Goal: Transaction & Acquisition: Purchase product/service

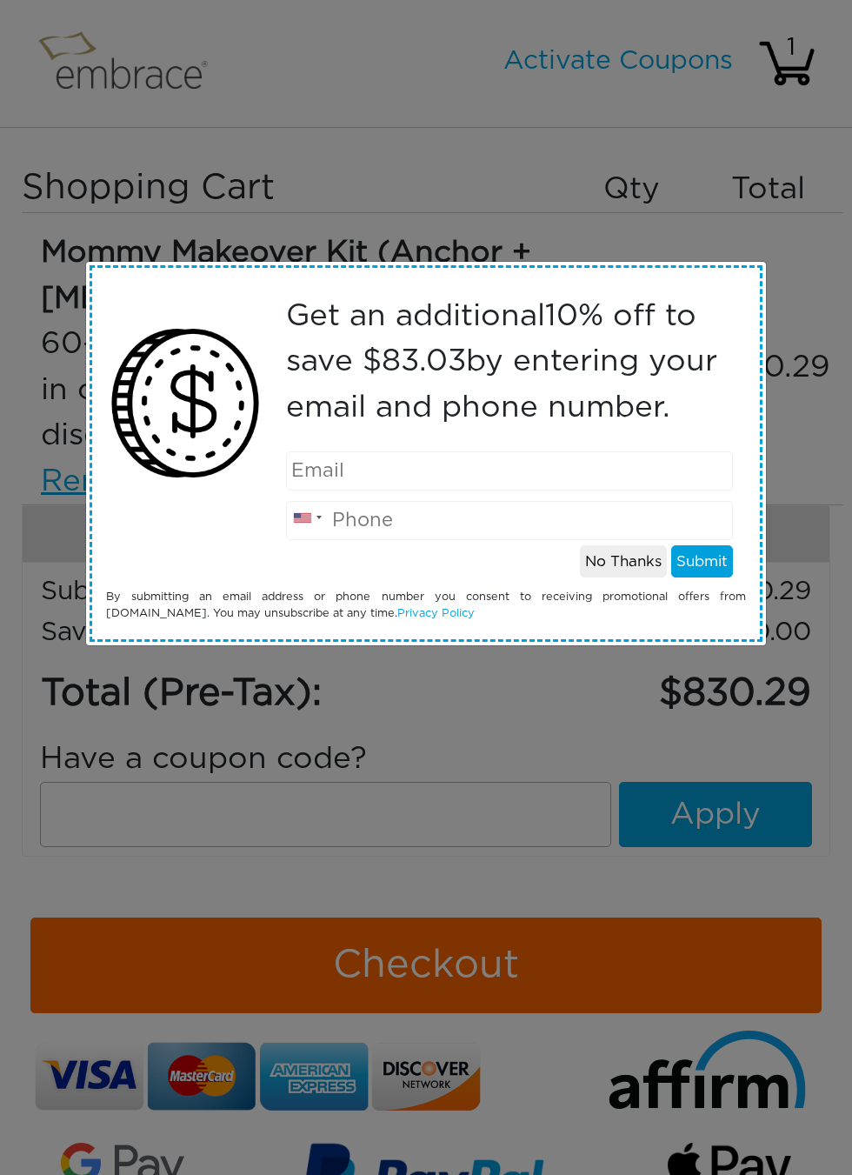
click at [597, 573] on button "No Thanks" at bounding box center [623, 561] width 87 height 33
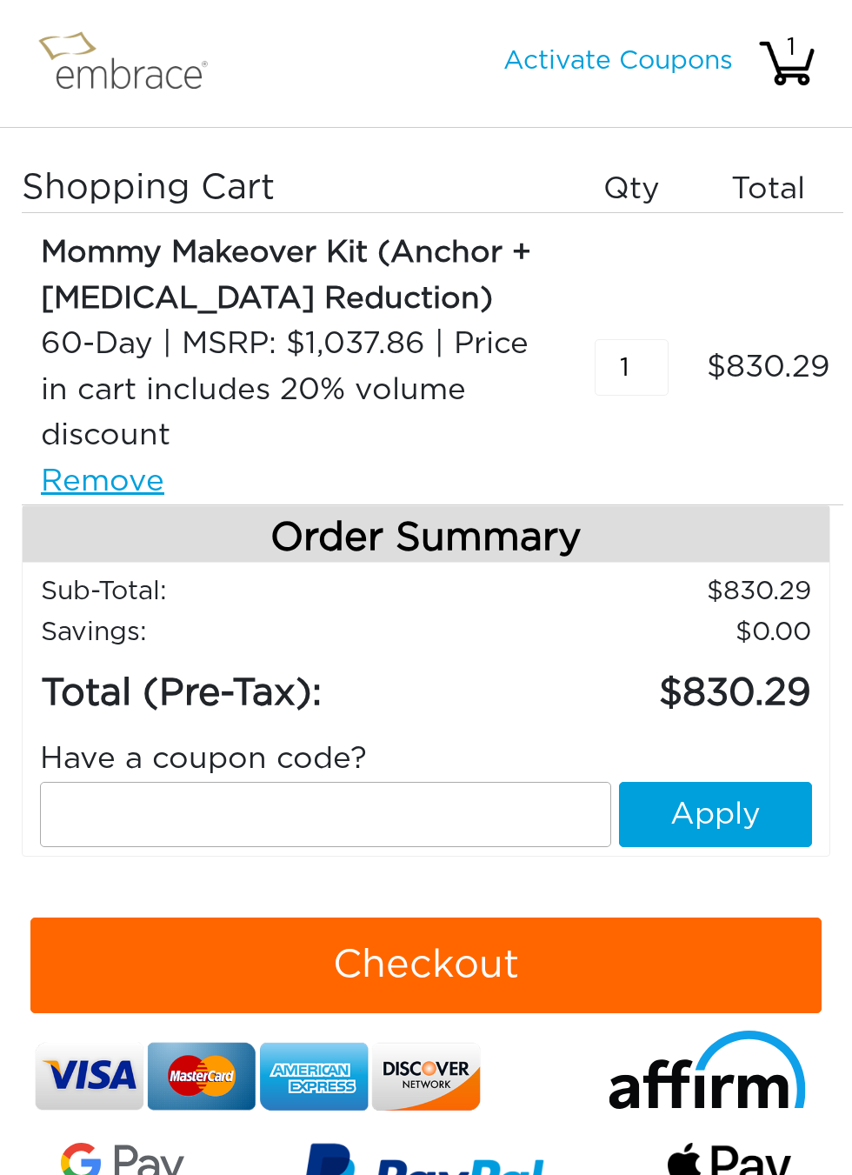
click at [480, 833] on input "text" at bounding box center [325, 814] width 571 height 65
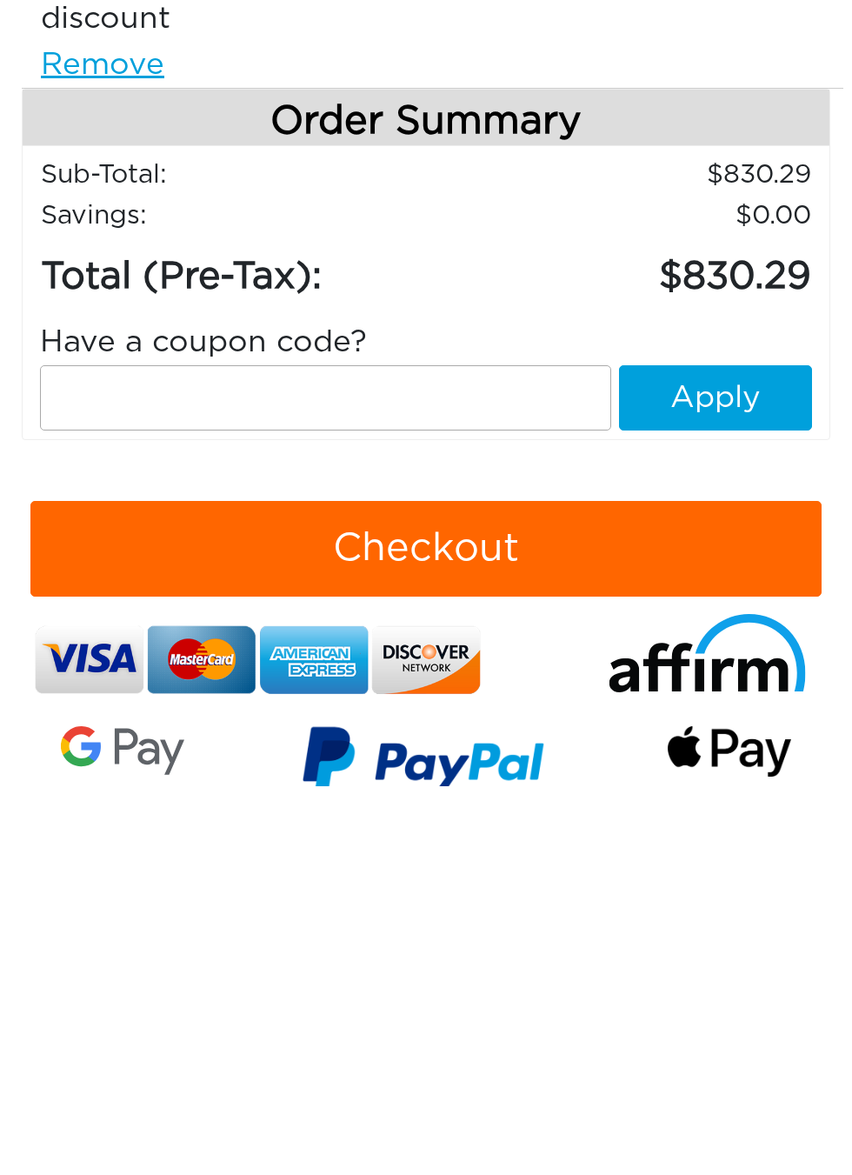
click at [509, 754] on input "text" at bounding box center [325, 786] width 571 height 65
paste input "EXTRACREDIT"
type input "EXTRACREDIT"
click at [739, 754] on button "Apply" at bounding box center [715, 786] width 193 height 65
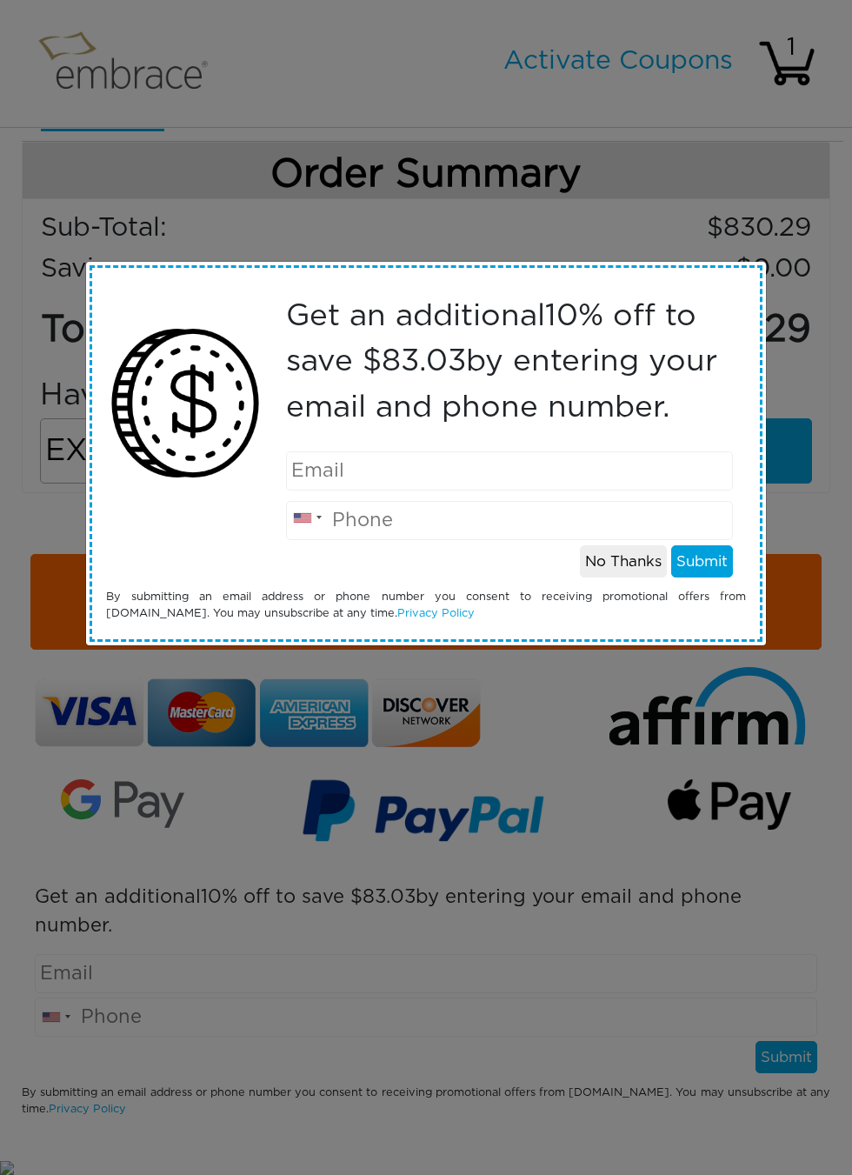
click at [635, 570] on button "No Thanks" at bounding box center [623, 561] width 87 height 33
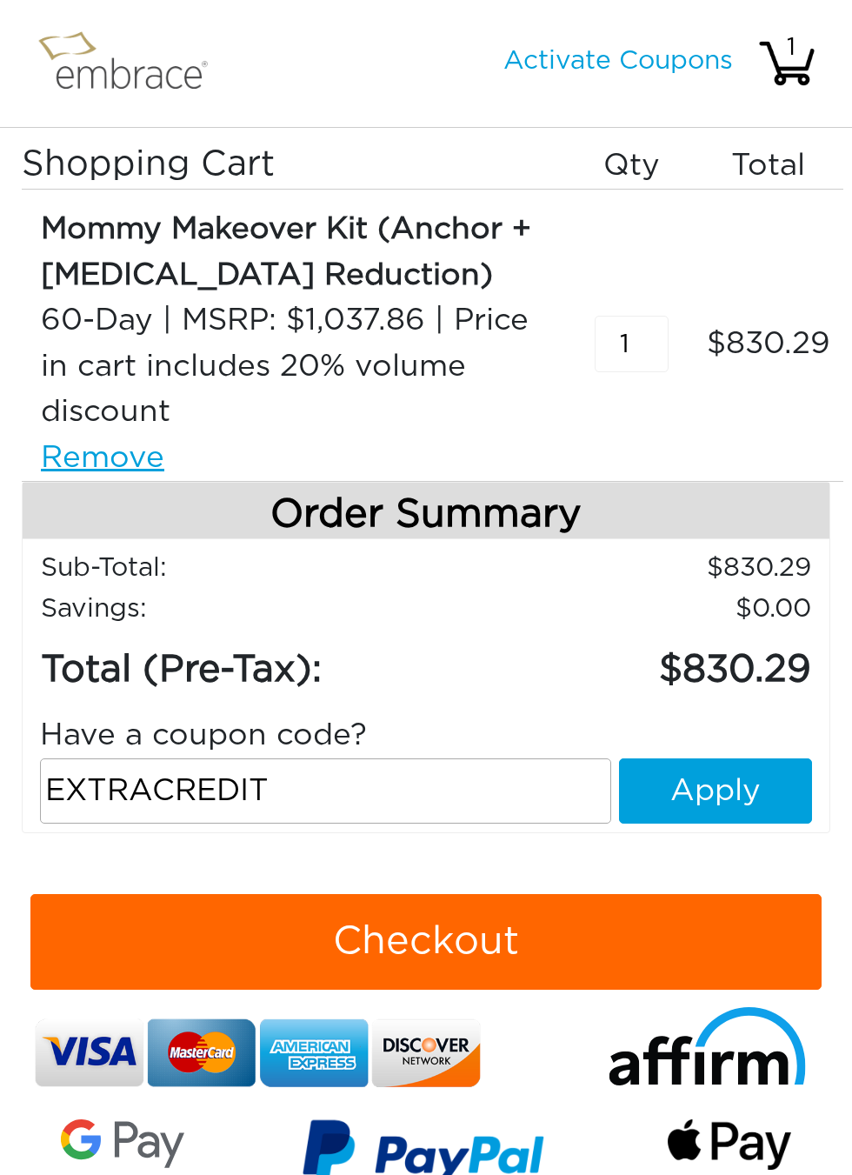
scroll to position [0, 0]
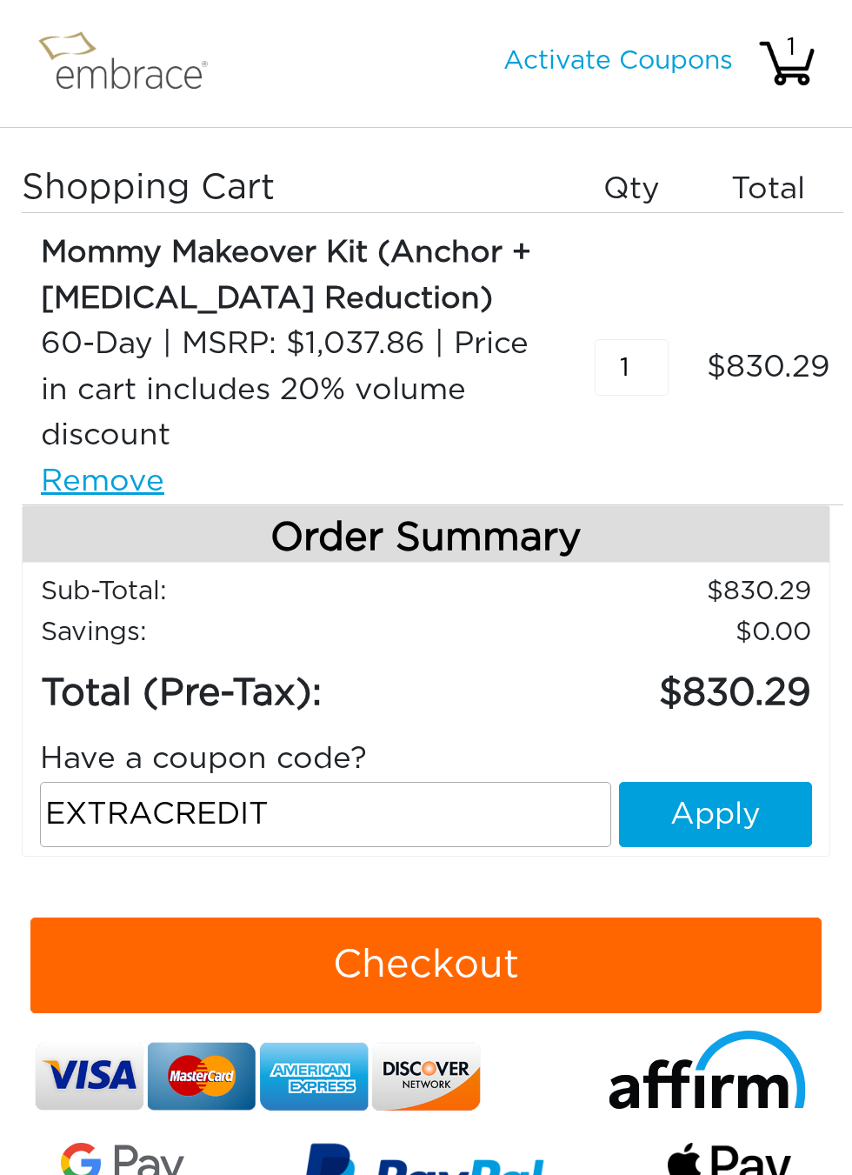
click at [712, 796] on button "Apply" at bounding box center [715, 814] width 193 height 65
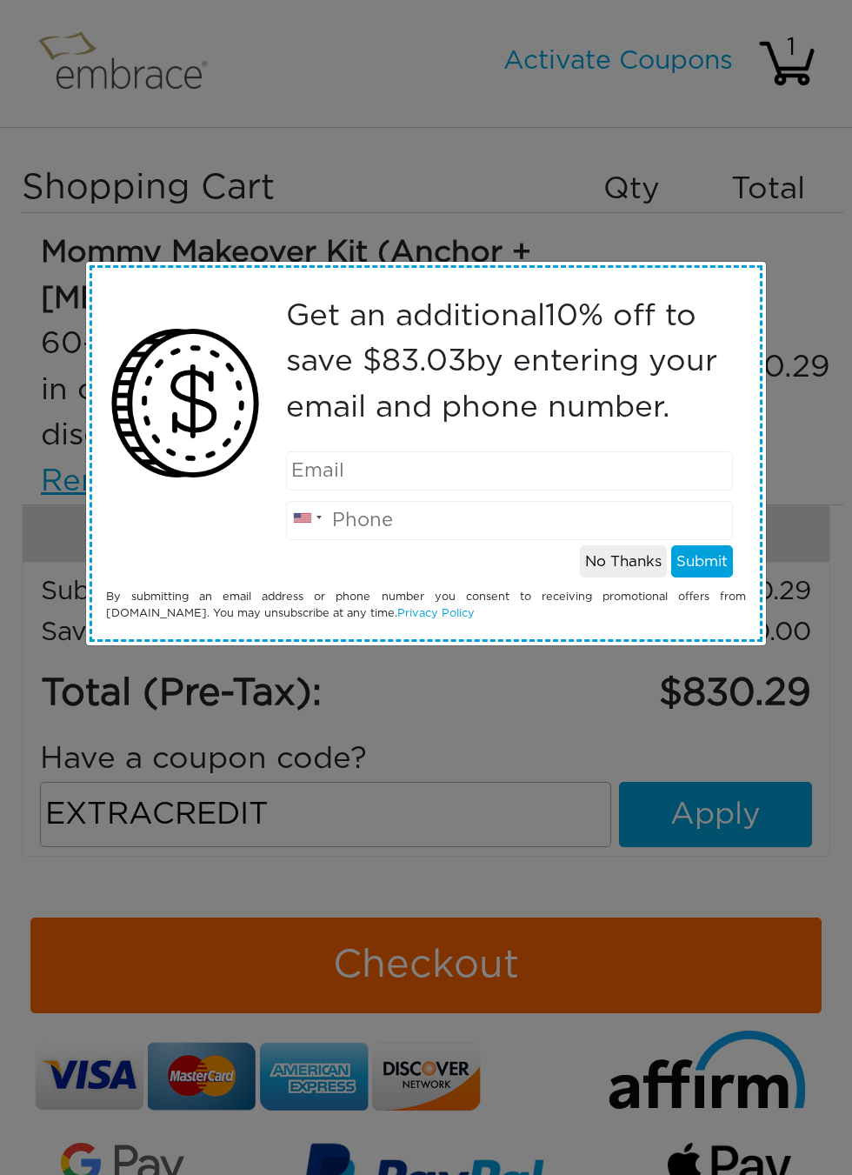
click at [617, 575] on button "No Thanks" at bounding box center [623, 561] width 87 height 33
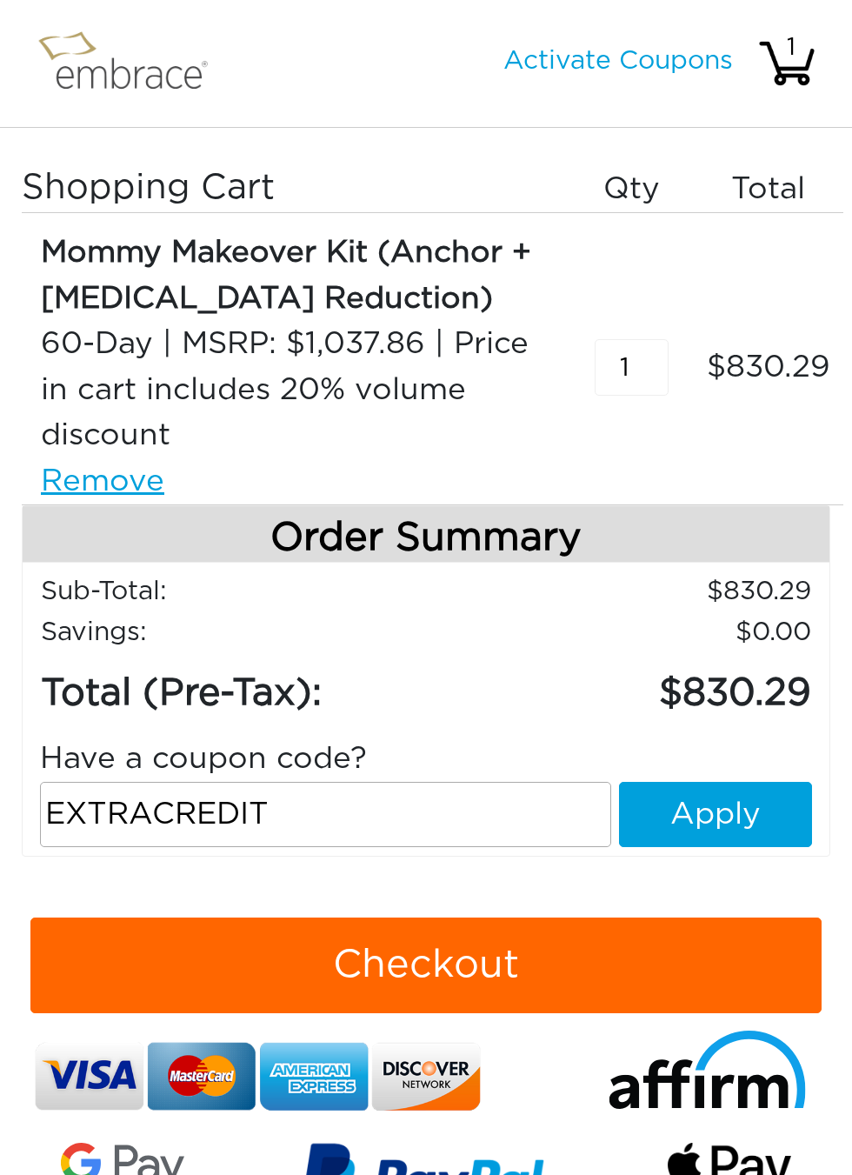
click at [672, 64] on link "Activate Coupons" at bounding box center [619, 61] width 230 height 26
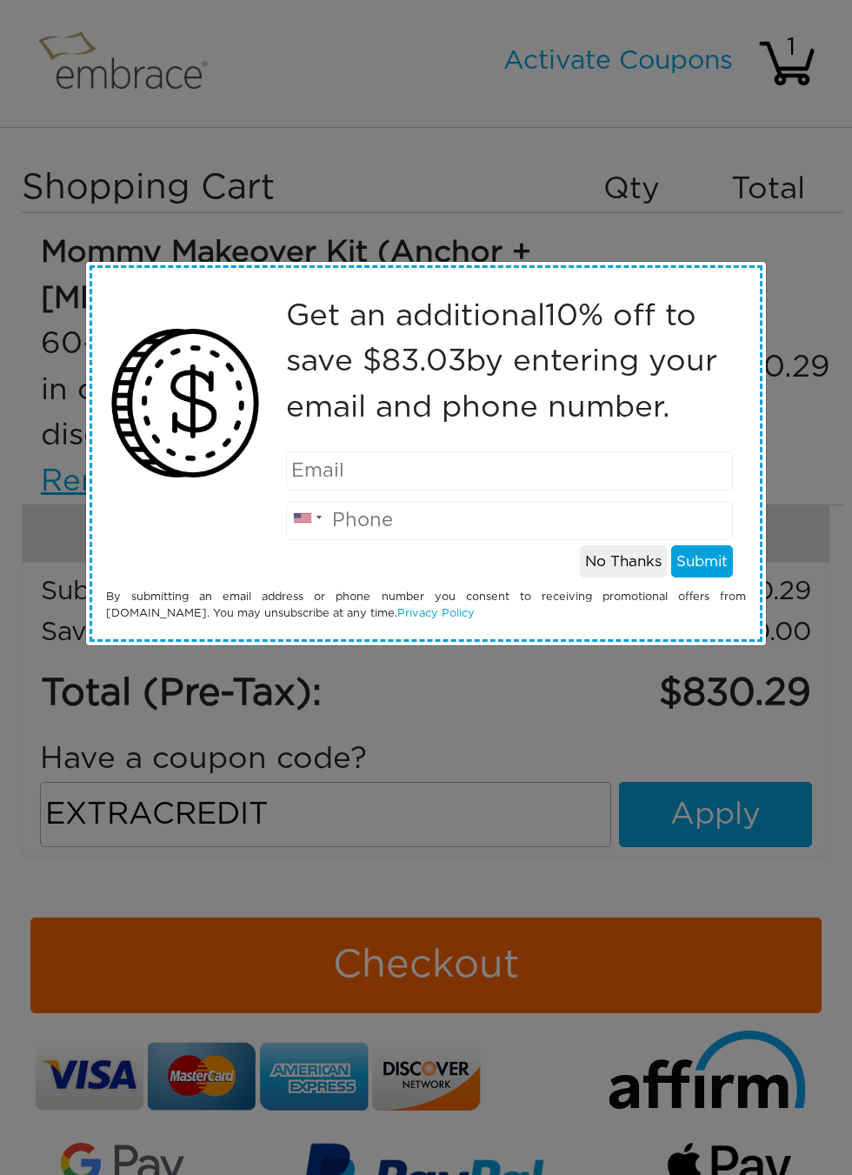
click at [604, 564] on button "No Thanks" at bounding box center [623, 561] width 87 height 33
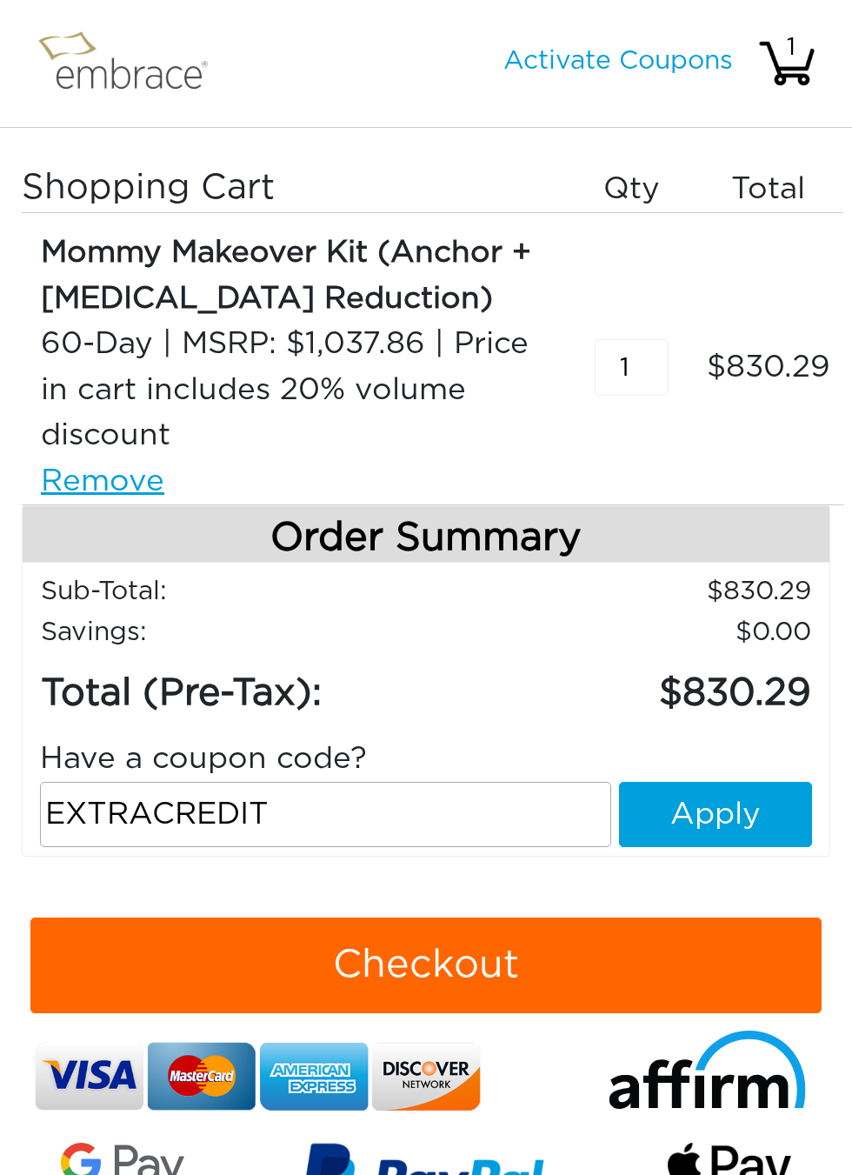
click at [114, 70] on img at bounding box center [130, 63] width 200 height 83
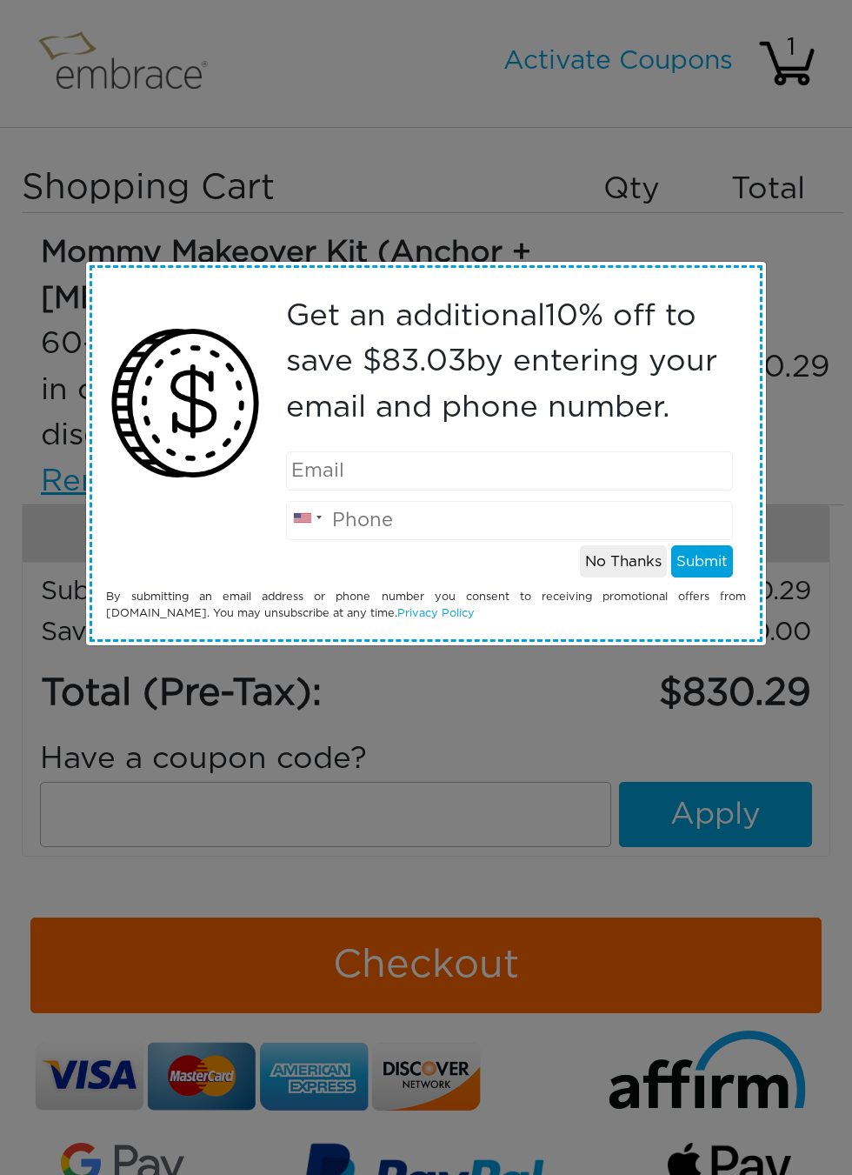
click at [604, 567] on button "No Thanks" at bounding box center [623, 561] width 87 height 33
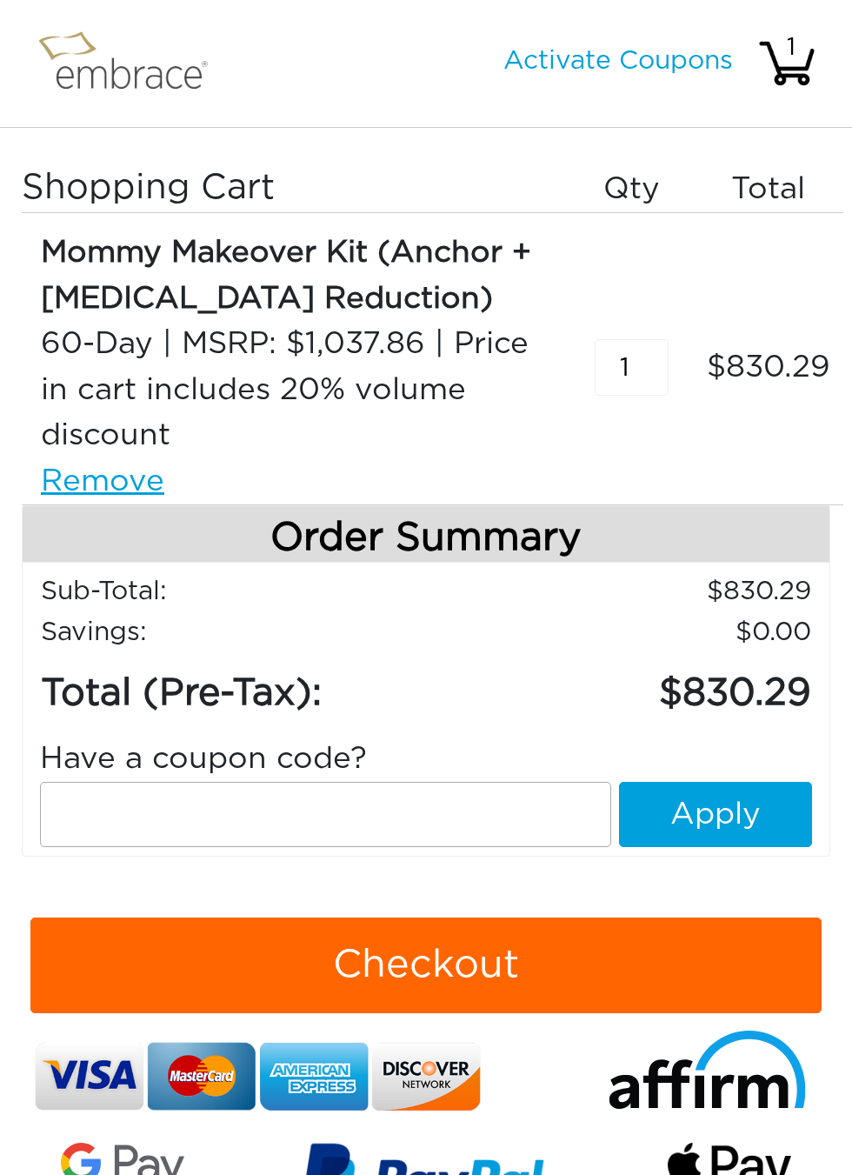
click at [527, 810] on input "text" at bounding box center [325, 814] width 571 height 65
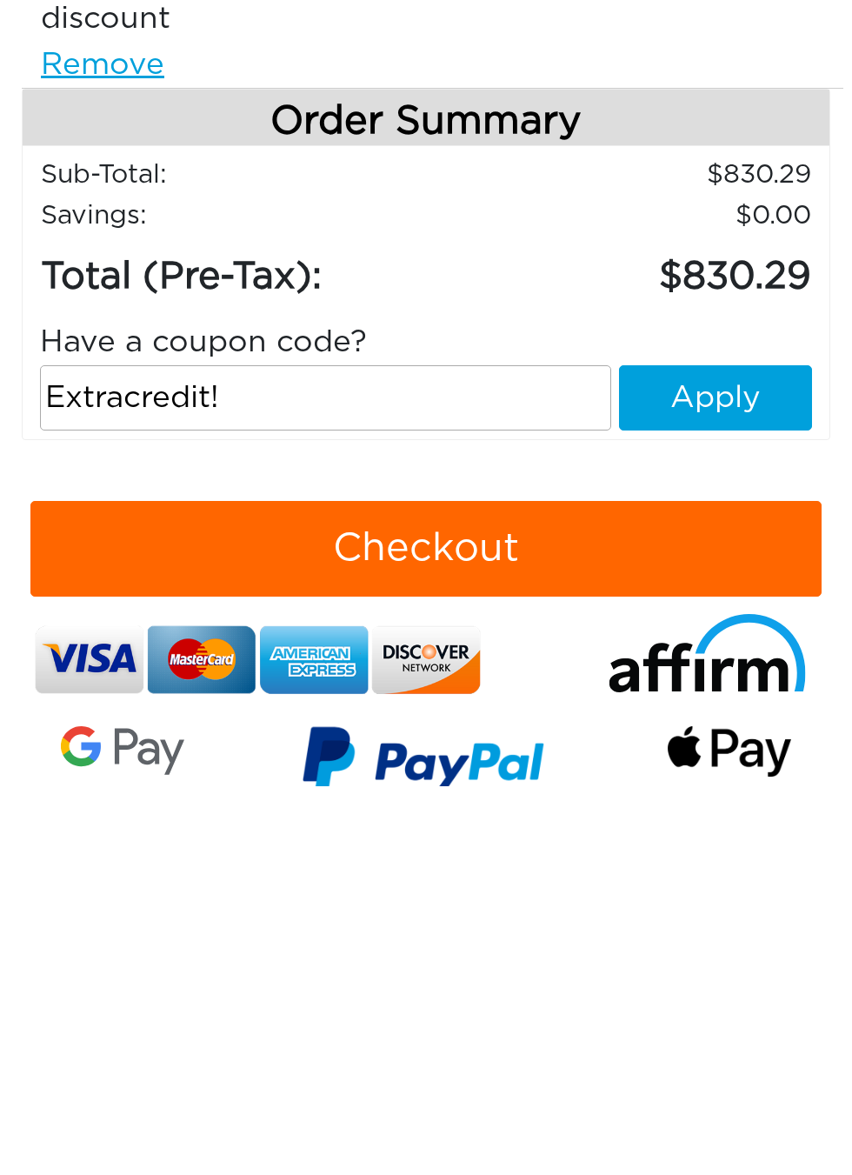
type input "Extracredit!"
click at [768, 754] on button "Apply" at bounding box center [715, 786] width 193 height 65
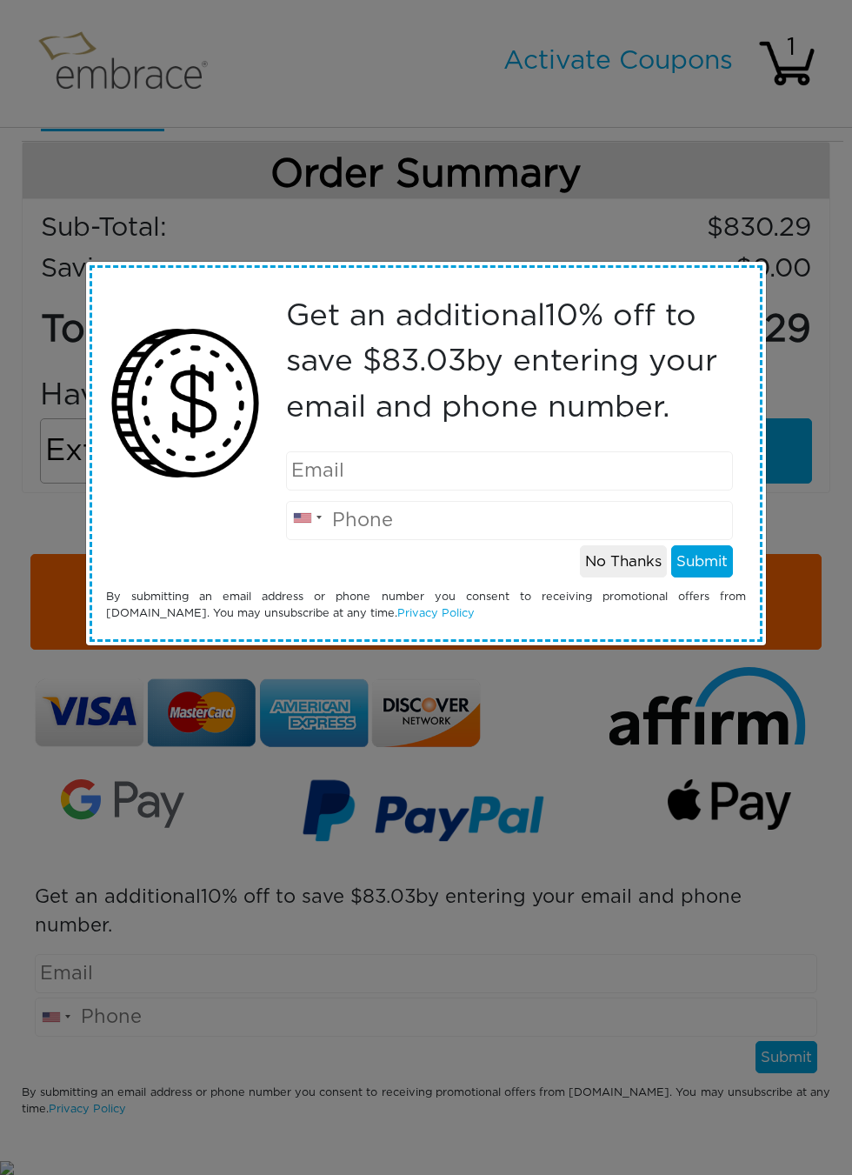
click at [622, 574] on button "No Thanks" at bounding box center [623, 561] width 87 height 33
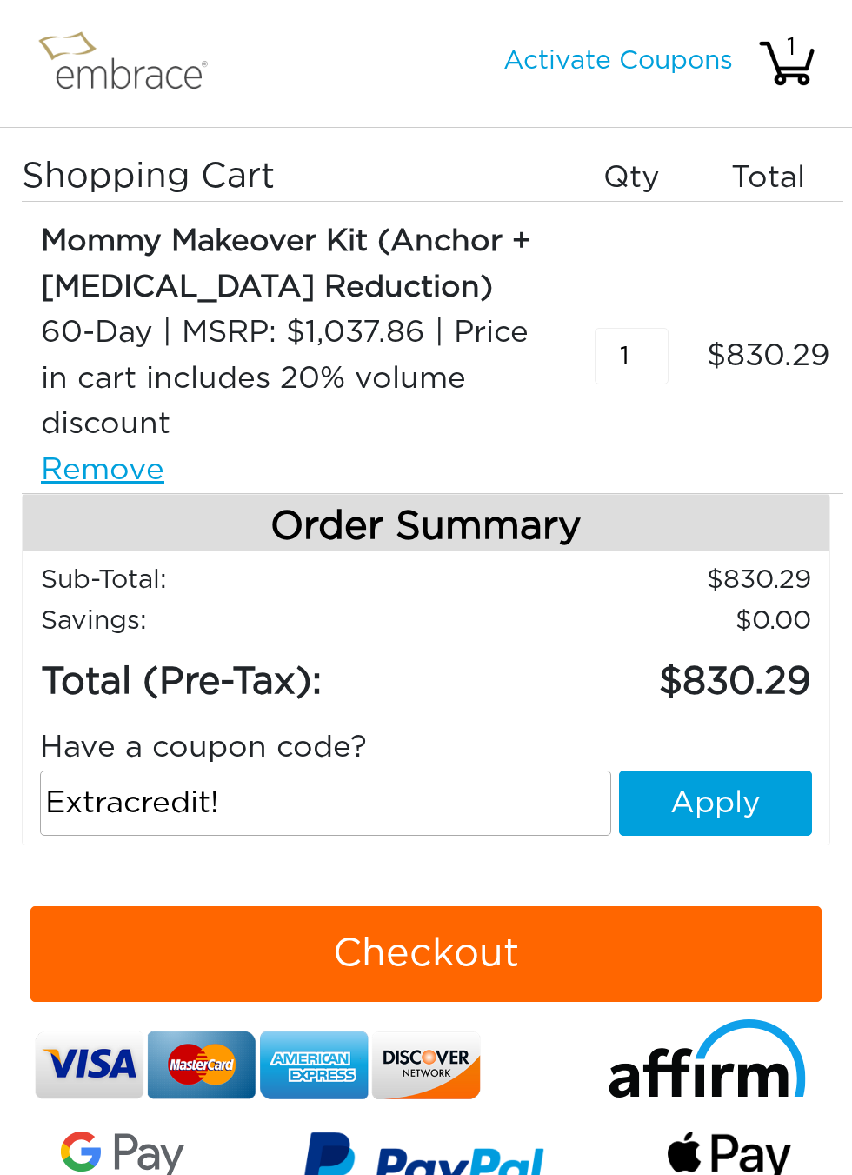
scroll to position [0, 0]
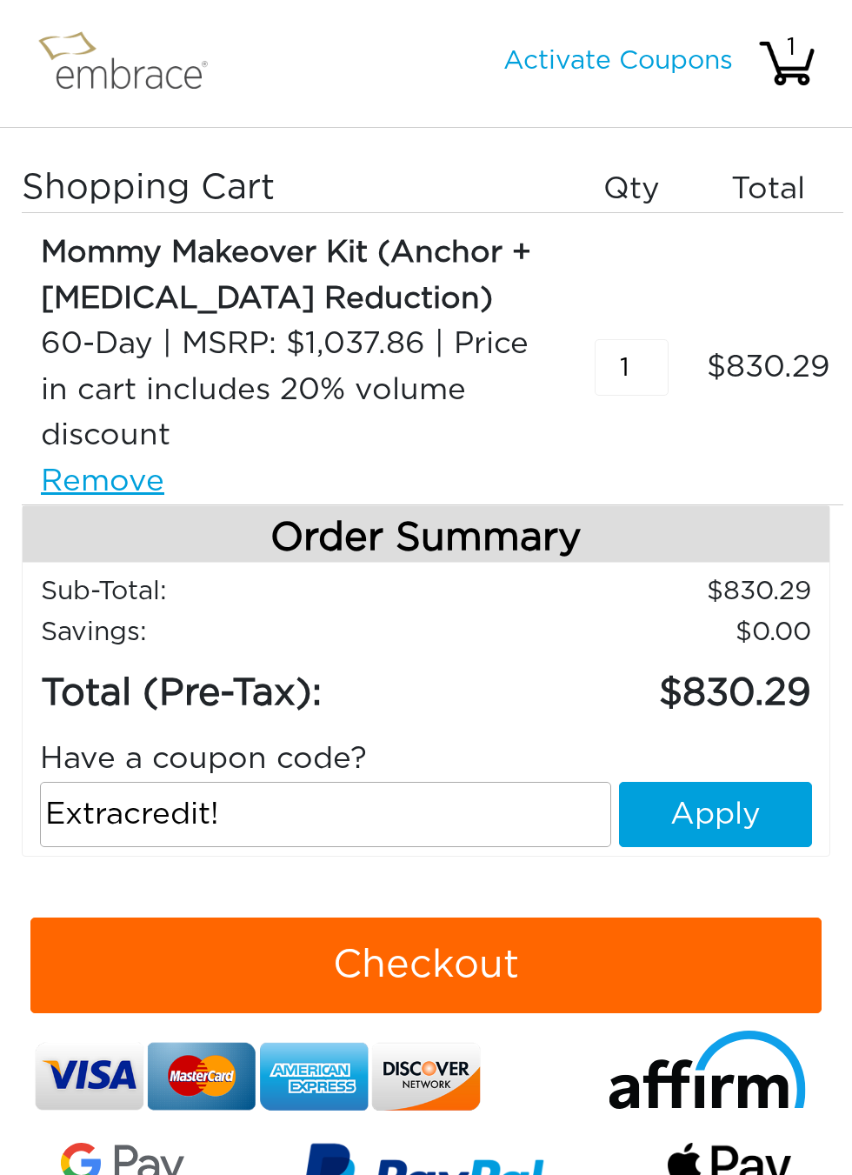
click at [61, 420] on div "60-Day | MSRP: $1,037.86 | Price in cart includes 20% volume discount" at bounding box center [294, 390] width 507 height 137
